Goal: Entertainment & Leisure: Consume media (video, audio)

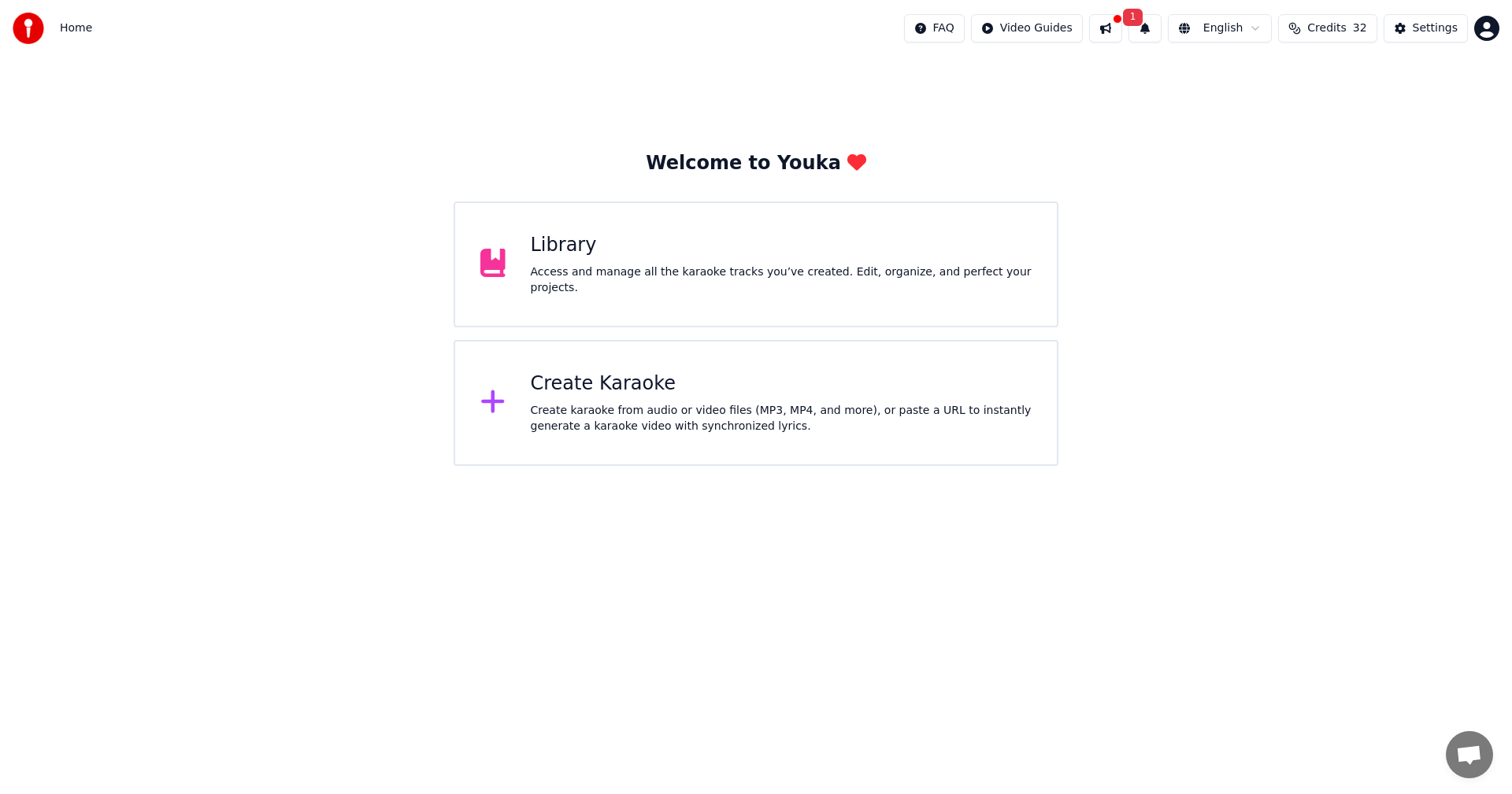
click at [593, 278] on div "Access and manage all the karaoke tracks you’ve created. Edit, organize, and pe…" at bounding box center [782, 279] width 501 height 32
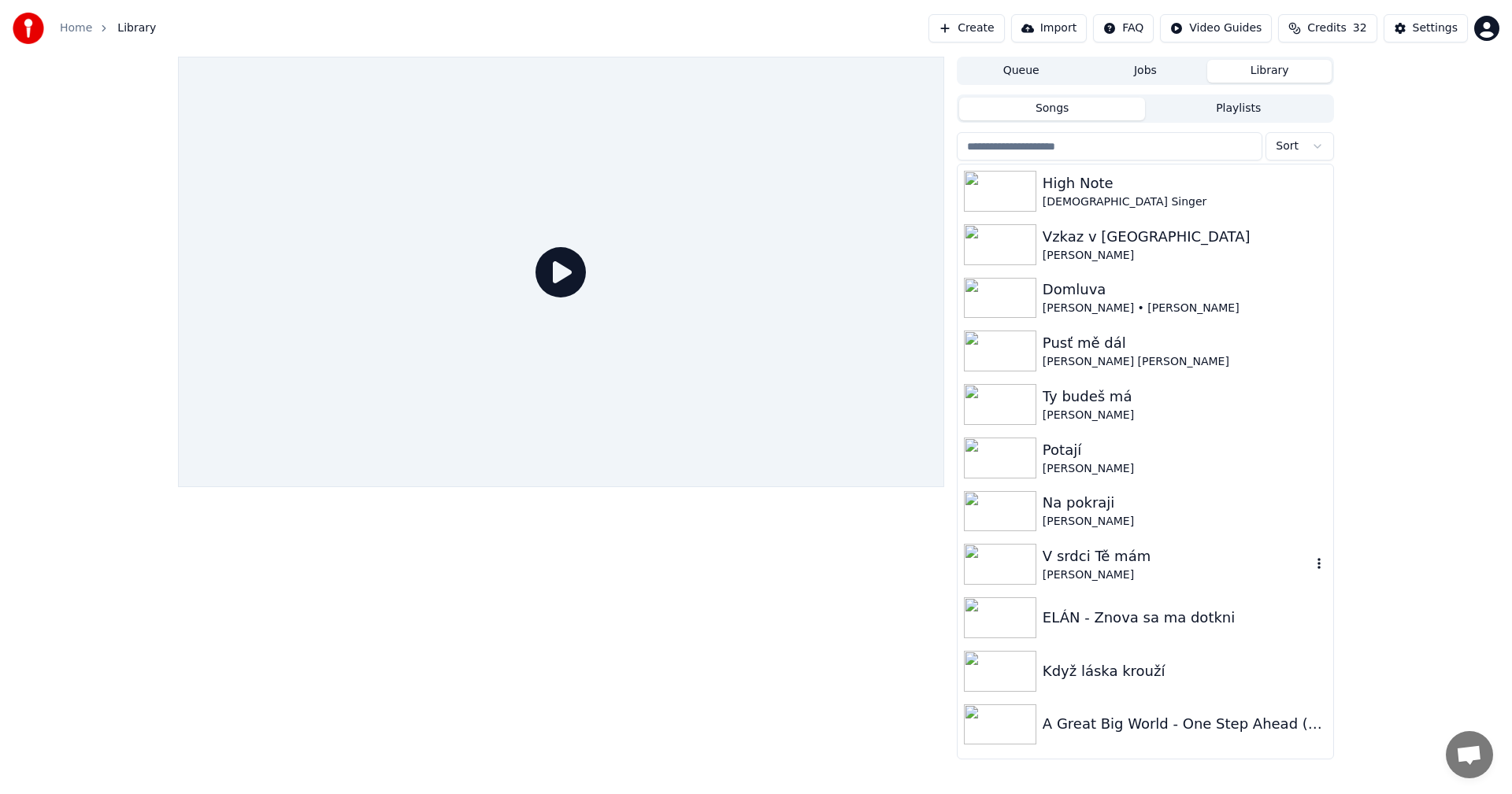
click at [1008, 562] on img at bounding box center [1000, 563] width 72 height 41
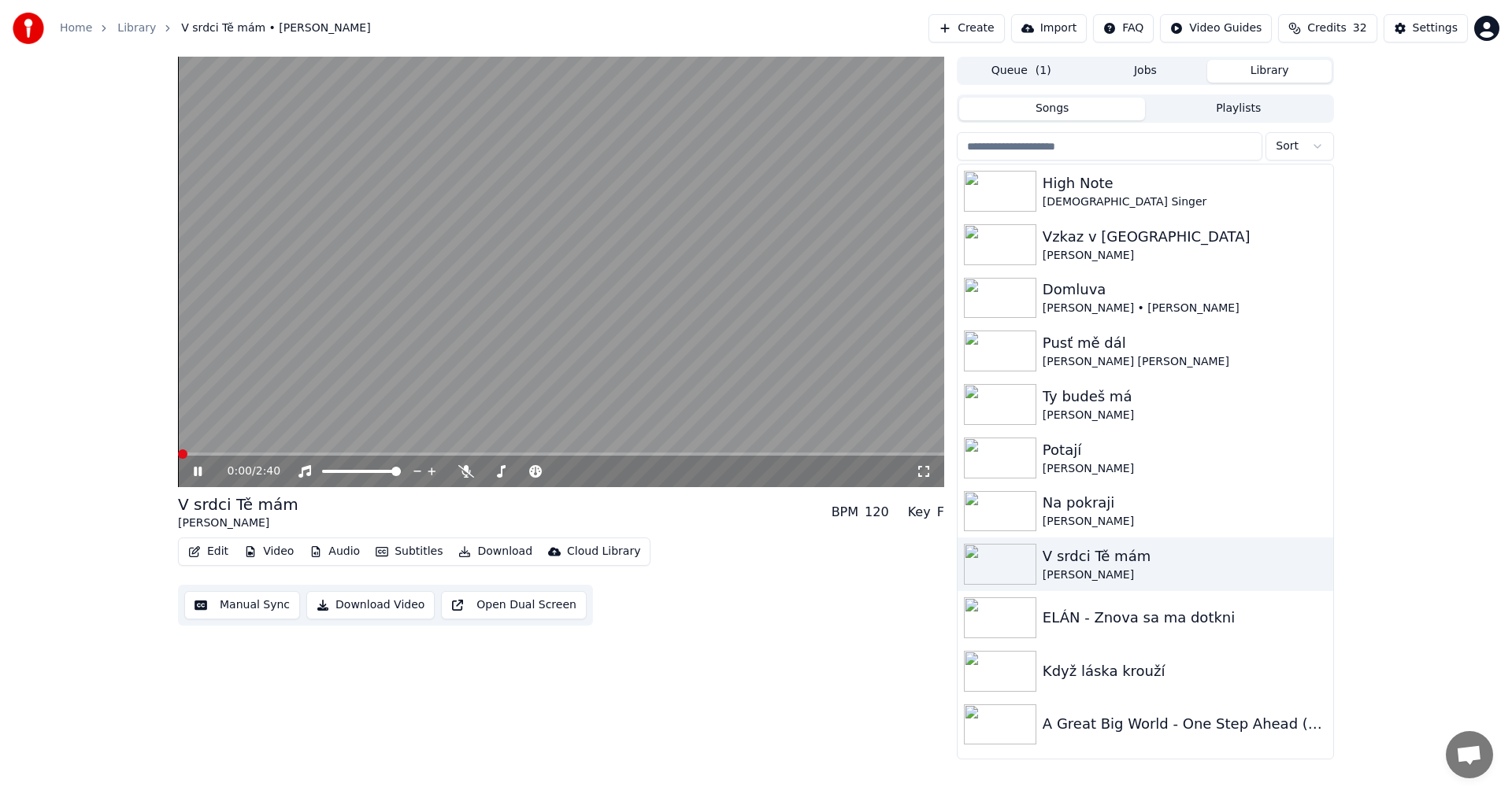
click at [178, 450] on span at bounding box center [183, 454] width 9 height 9
drag, startPoint x: 215, startPoint y: 448, endPoint x: 208, endPoint y: 453, distance: 8.6
click at [206, 453] on div "0:07 / 2:40" at bounding box center [561, 272] width 766 height 430
click at [178, 454] on span at bounding box center [178, 454] width 0 height 3
click at [193, 467] on icon at bounding box center [209, 471] width 37 height 13
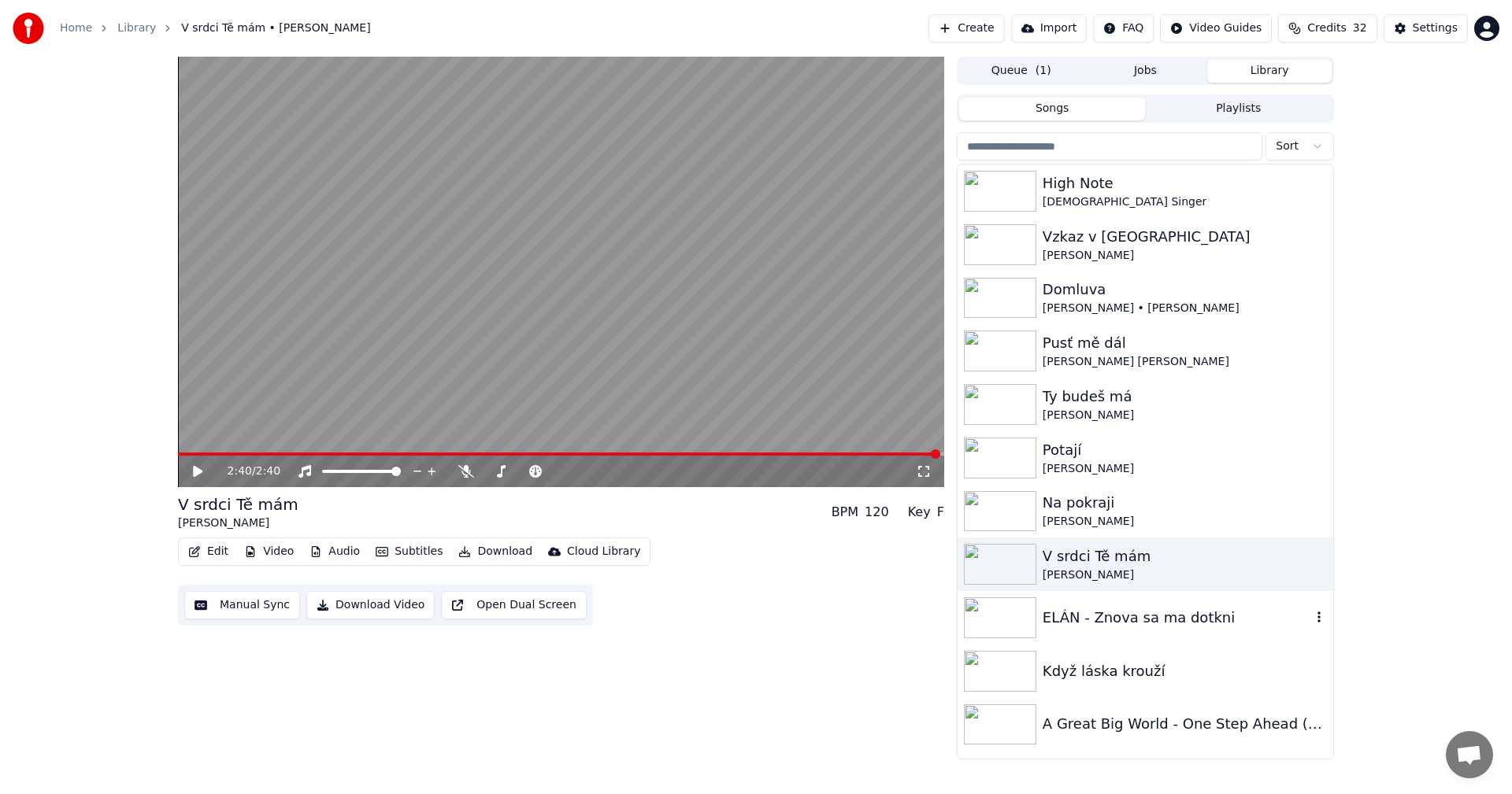
click at [1010, 620] on img at bounding box center [1000, 618] width 72 height 41
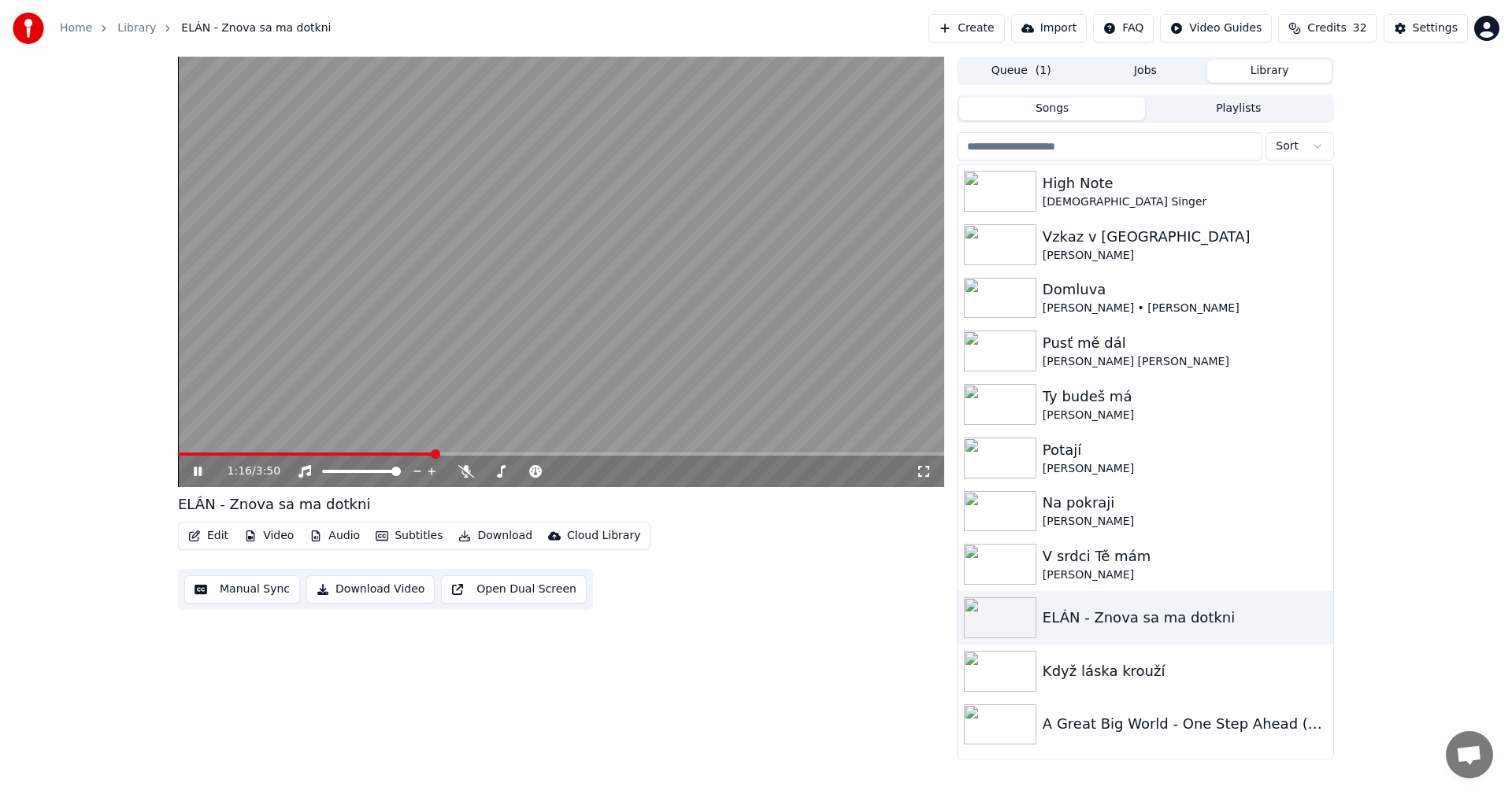
click at [374, 450] on video at bounding box center [561, 272] width 766 height 430
click at [374, 454] on span at bounding box center [306, 454] width 256 height 3
click at [185, 469] on div "0:59 / 3:50" at bounding box center [561, 471] width 754 height 15
click at [195, 468] on icon at bounding box center [197, 471] width 9 height 11
click at [195, 468] on icon at bounding box center [197, 471] width 8 height 9
